Goal: Task Accomplishment & Management: Manage account settings

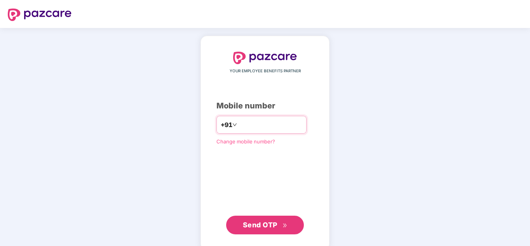
type input "**********"
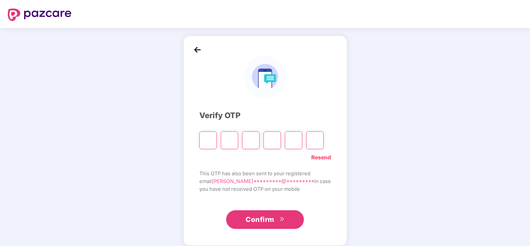
type input "*"
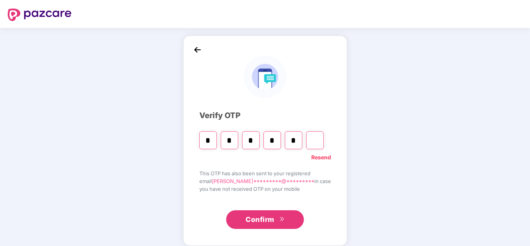
type input "*"
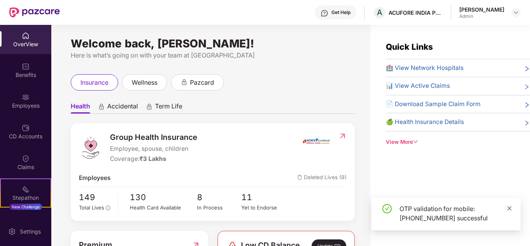
click at [508, 209] on icon "close" at bounding box center [509, 208] width 5 height 5
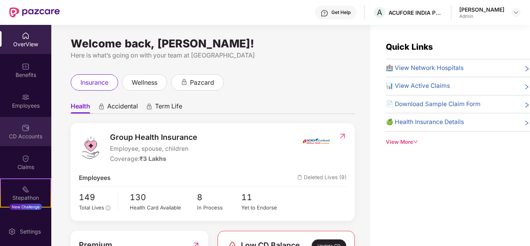
click at [26, 129] on img at bounding box center [26, 128] width 8 height 8
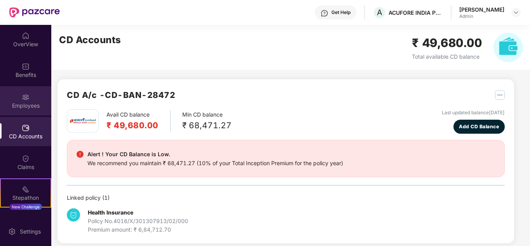
click at [27, 103] on div "Employees" at bounding box center [25, 106] width 51 height 8
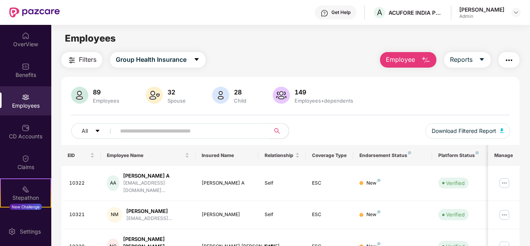
click at [190, 133] on input "text" at bounding box center [190, 131] width 140 height 12
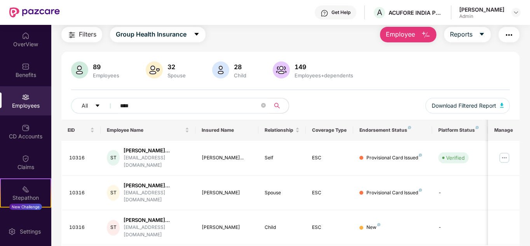
scroll to position [52, 0]
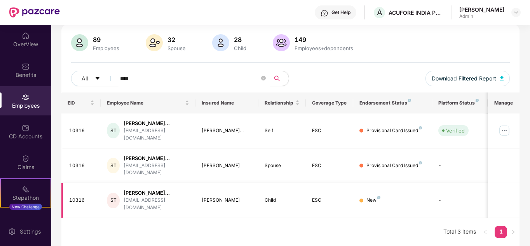
type input "****"
drag, startPoint x: 235, startPoint y: 201, endPoint x: 202, endPoint y: 204, distance: 33.5
click at [202, 204] on div "[PERSON_NAME]" at bounding box center [227, 200] width 51 height 7
copy div "[PERSON_NAME]"
click at [506, 128] on img at bounding box center [505, 130] width 12 height 12
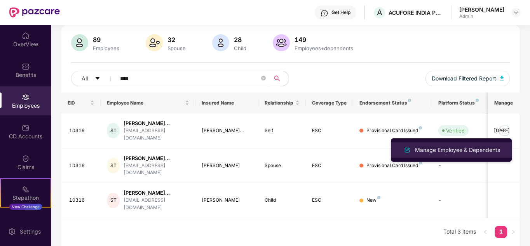
click at [429, 147] on div "Manage Employee & Dependents" at bounding box center [458, 150] width 88 height 9
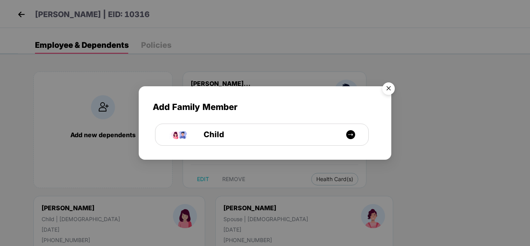
click at [391, 88] on img "Close" at bounding box center [389, 90] width 22 height 22
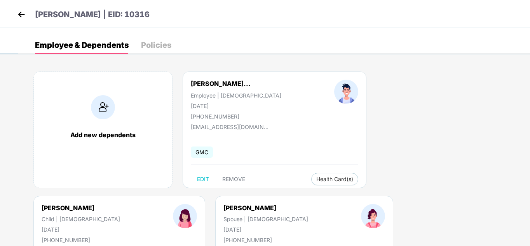
drag, startPoint x: 406, startPoint y: 103, endPoint x: 370, endPoint y: 105, distance: 36.6
click at [120, 226] on div "[DATE]" at bounding box center [81, 229] width 79 height 7
copy div "[DATE]"
click at [22, 15] on img at bounding box center [22, 15] width 12 height 12
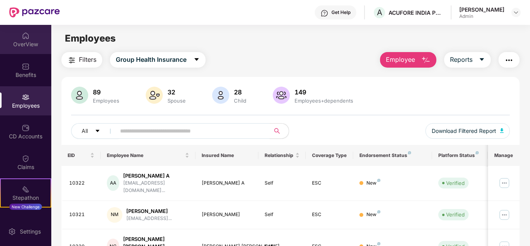
click at [22, 40] on div "OverView" at bounding box center [25, 39] width 51 height 29
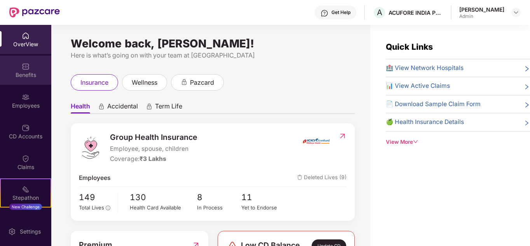
click at [22, 59] on div "Benefits" at bounding box center [25, 70] width 51 height 29
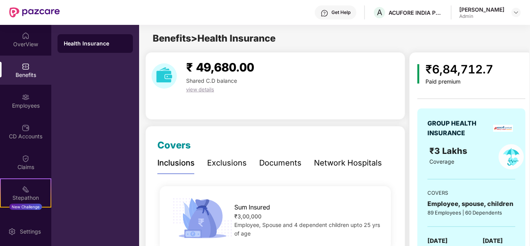
drag, startPoint x: 352, startPoint y: 83, endPoint x: 258, endPoint y: 7, distance: 120.9
click at [352, 83] on div "₹ 49,680.00 Shared C.D balance view details" at bounding box center [276, 75] width 254 height 35
click at [25, 102] on div "Employees" at bounding box center [25, 106] width 51 height 8
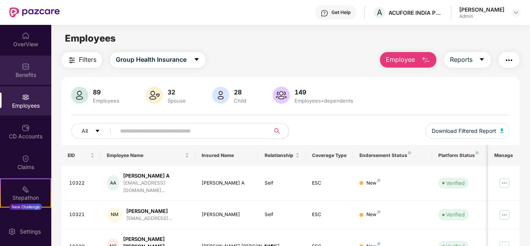
click at [28, 80] on div "Benefits" at bounding box center [25, 70] width 51 height 29
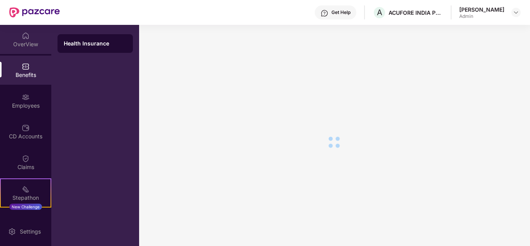
click at [31, 47] on div "OverView" at bounding box center [25, 44] width 51 height 8
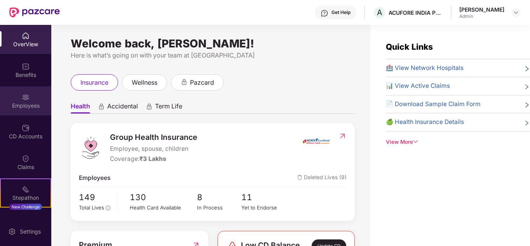
click at [22, 98] on img at bounding box center [26, 97] width 8 height 8
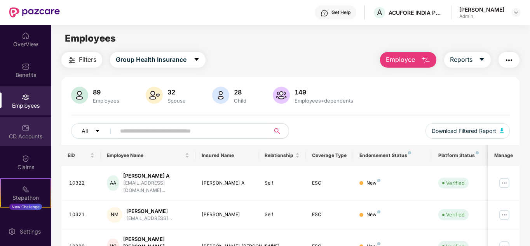
click at [31, 136] on div "CD Accounts" at bounding box center [25, 137] width 51 height 8
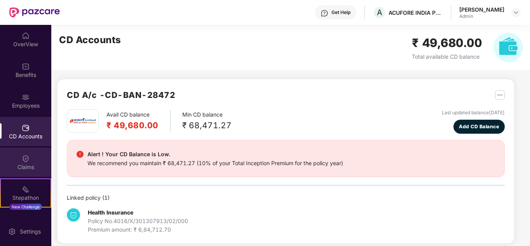
click at [25, 168] on div "Claims" at bounding box center [25, 167] width 51 height 8
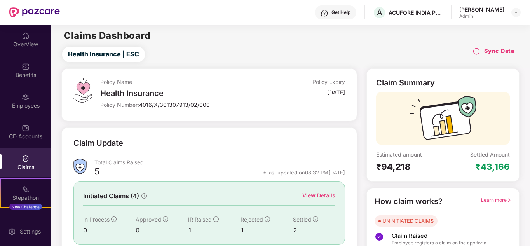
click at [23, 130] on img at bounding box center [26, 128] width 8 height 8
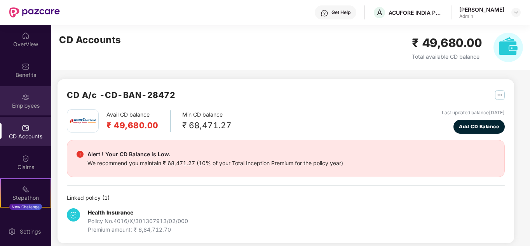
click at [22, 100] on img at bounding box center [26, 97] width 8 height 8
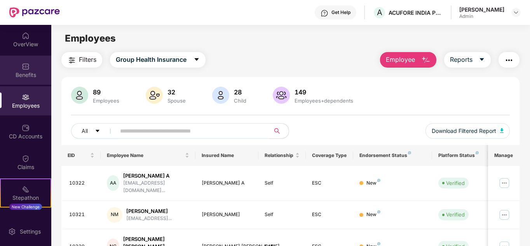
click at [28, 68] on img at bounding box center [26, 67] width 8 height 8
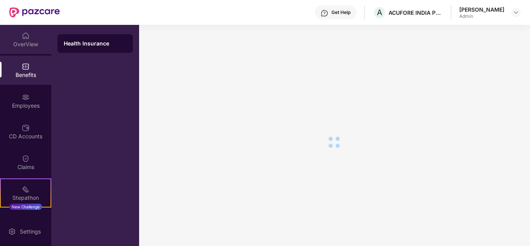
click at [23, 40] on div "OverView" at bounding box center [25, 44] width 51 height 8
